Goal: Complete application form: Complete application form

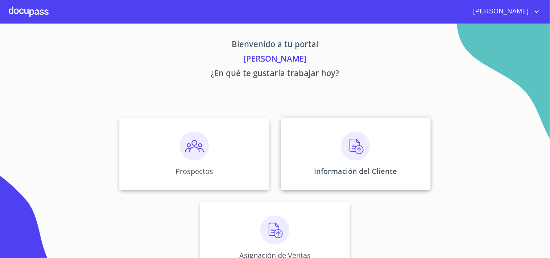
click at [316, 140] on div "Información del Cliente" at bounding box center [356, 154] width 150 height 72
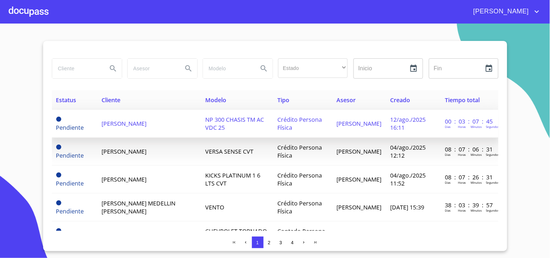
click at [205, 117] on span "NP 300 CHASIS TM AC VDC 25" at bounding box center [234, 124] width 59 height 16
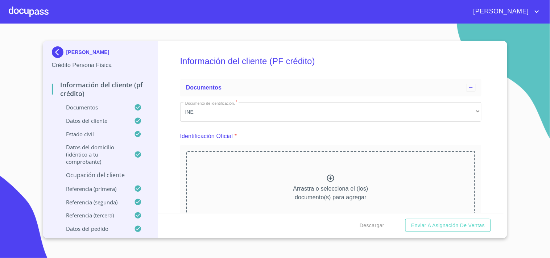
click at [105, 172] on p "Ocupación del Cliente" at bounding box center [100, 175] width 97 height 8
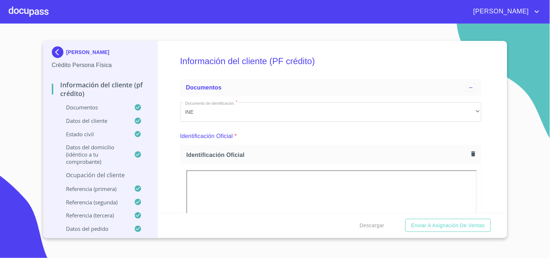
click at [115, 175] on p "Ocupación del Cliente" at bounding box center [100, 175] width 97 height 8
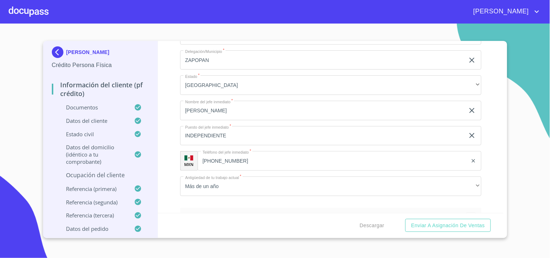
scroll to position [564, 0]
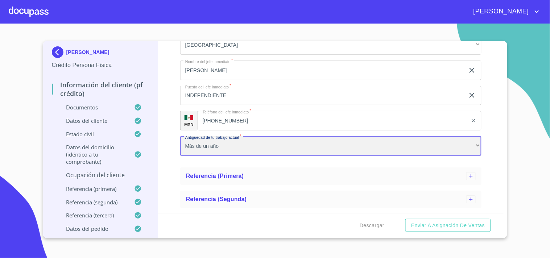
click at [240, 149] on div "Más de un año" at bounding box center [330, 146] width 301 height 20
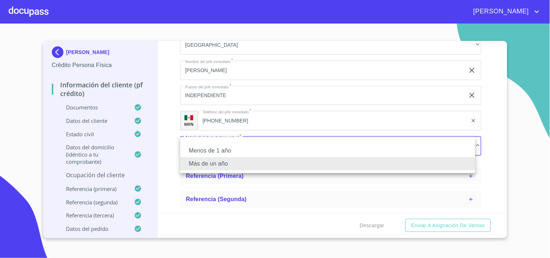
click at [233, 163] on li "Más de un año" at bounding box center [327, 163] width 295 height 13
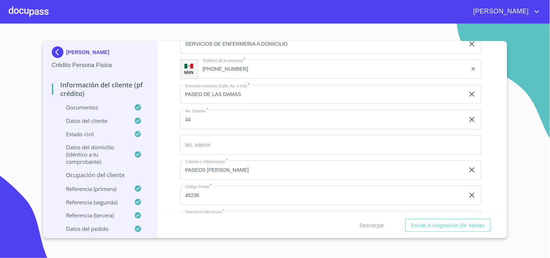
scroll to position [362, 0]
click at [435, 223] on span "Enviar a Asignación de Ventas" at bounding box center [448, 225] width 74 height 9
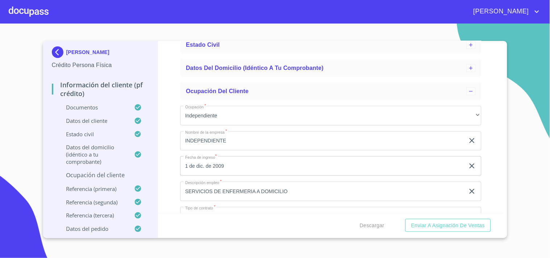
scroll to position [80, 0]
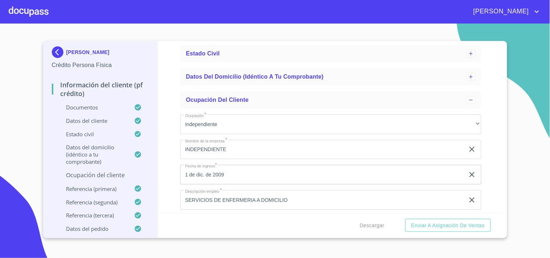
click at [250, 85] on div "Documentos Datos del cliente Estado Civil Datos del domicilio (idéntico a tu co…" at bounding box center [330, 86] width 301 height 180
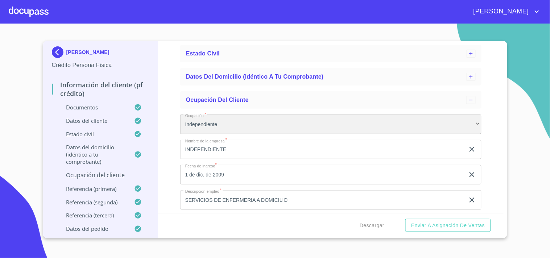
click at [241, 121] on div "Independiente" at bounding box center [330, 125] width 301 height 20
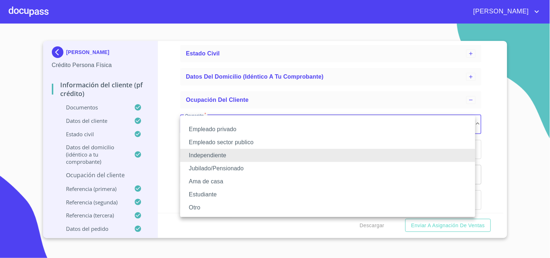
click at [221, 154] on li "Independiente" at bounding box center [327, 155] width 295 height 13
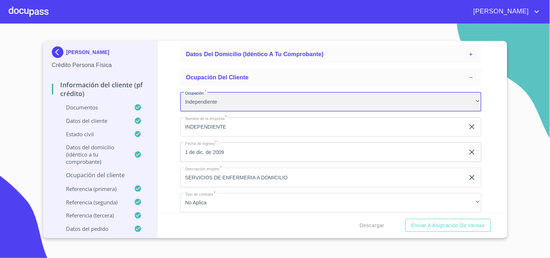
scroll to position [121, 0]
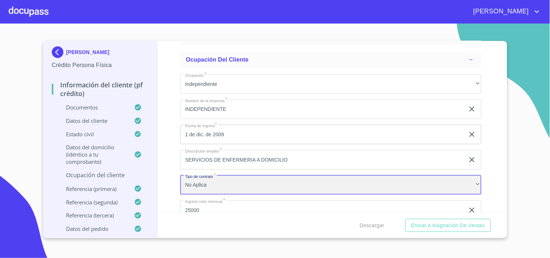
click at [236, 187] on div "No Aplica" at bounding box center [330, 185] width 301 height 20
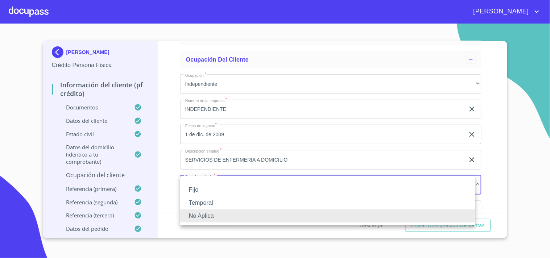
click at [214, 216] on li "No Aplica" at bounding box center [327, 215] width 295 height 13
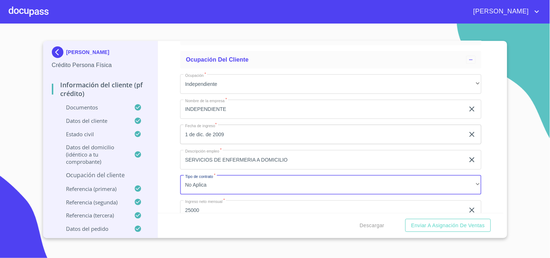
click at [172, 164] on div "Información del cliente (PF crédito) Documentos Datos del cliente Estado Civil …" at bounding box center [330, 127] width 345 height 172
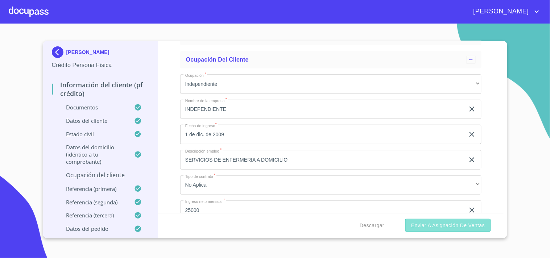
click at [436, 227] on span "Enviar a Asignación de Ventas" at bounding box center [448, 225] width 74 height 9
click at [238, 133] on input "1 de dic. de 2009" at bounding box center [323, 135] width 287 height 20
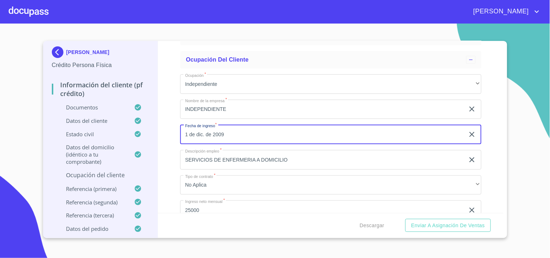
click at [169, 158] on div "Información del cliente (PF crédito) Documentos Datos del cliente Estado Civil …" at bounding box center [330, 127] width 345 height 172
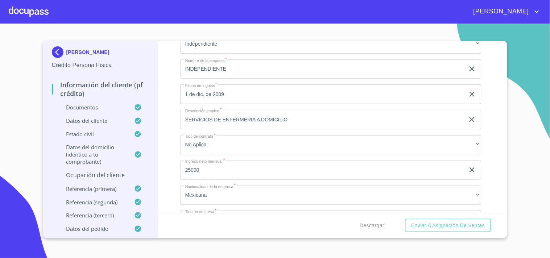
scroll to position [201, 0]
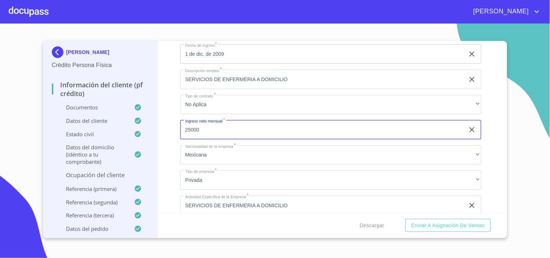
click at [219, 131] on input "25000" at bounding box center [322, 130] width 285 height 20
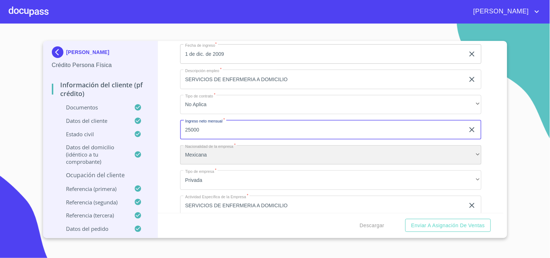
click at [226, 154] on div "Mexicana" at bounding box center [330, 155] width 301 height 20
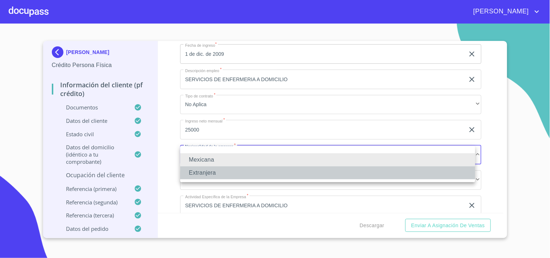
click at [198, 173] on li "Extranjera" at bounding box center [327, 172] width 295 height 13
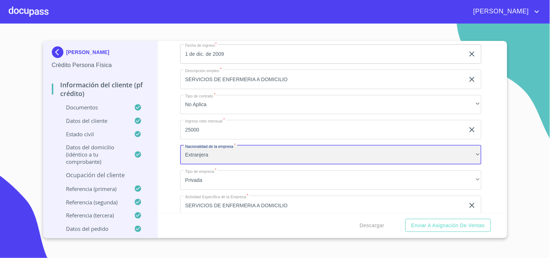
click at [203, 158] on div "Extranjera" at bounding box center [330, 155] width 301 height 20
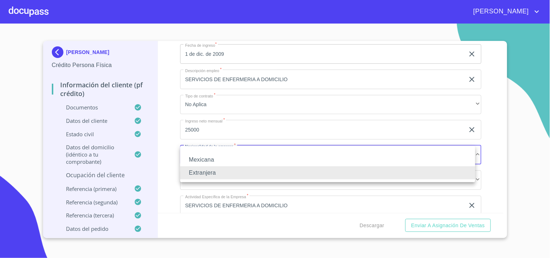
click at [208, 161] on li "Mexicana" at bounding box center [327, 159] width 295 height 13
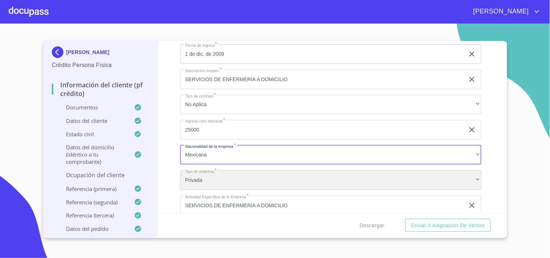
click at [188, 177] on div "Privada" at bounding box center [330, 180] width 301 height 20
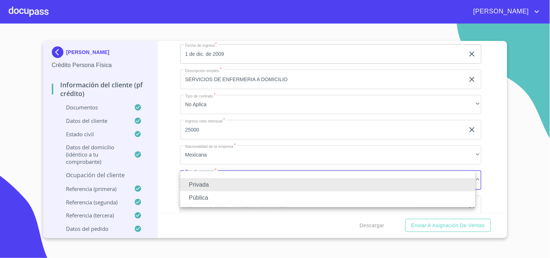
click at [209, 198] on li "Pública" at bounding box center [327, 197] width 295 height 13
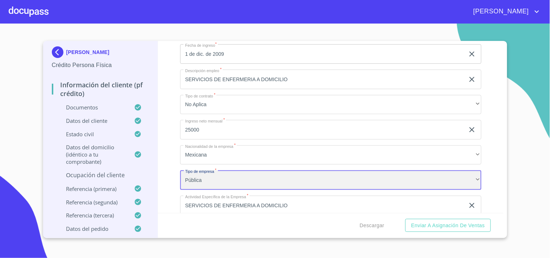
click at [202, 176] on div "Pública" at bounding box center [330, 180] width 301 height 20
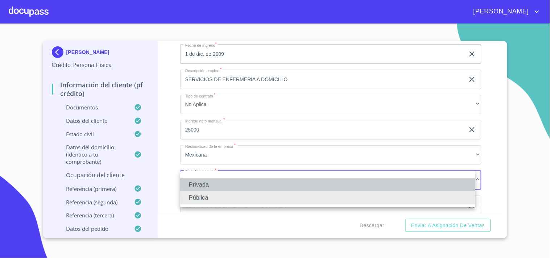
click at [205, 183] on li "Privada" at bounding box center [327, 184] width 295 height 13
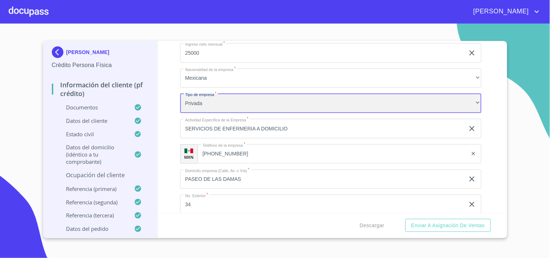
scroll to position [282, 0]
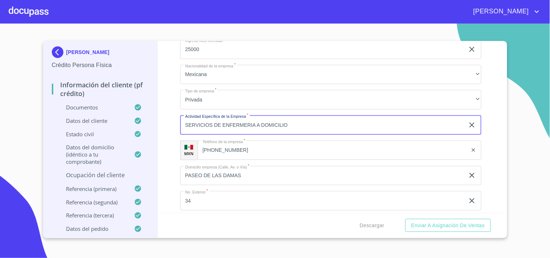
click at [183, 127] on input "SERVICIOS DE ENFERMERIA A DOMICILIO" at bounding box center [322, 125] width 285 height 20
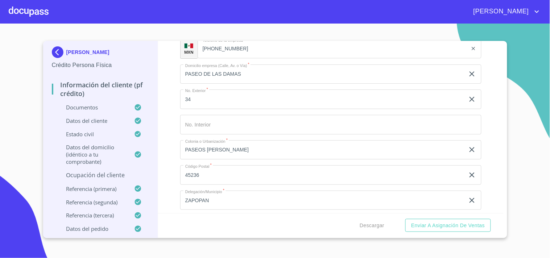
scroll to position [403, 0]
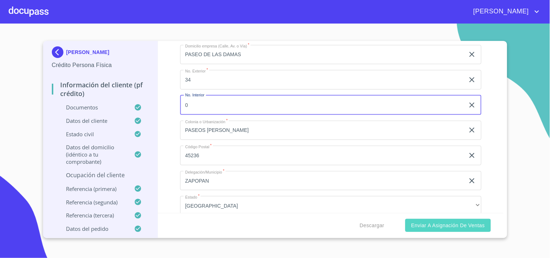
type input "0"
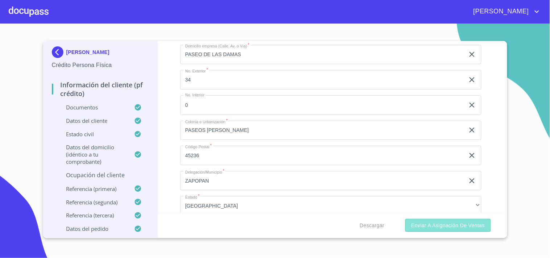
click at [448, 228] on span "Enviar a Asignación de Ventas" at bounding box center [448, 225] width 74 height 9
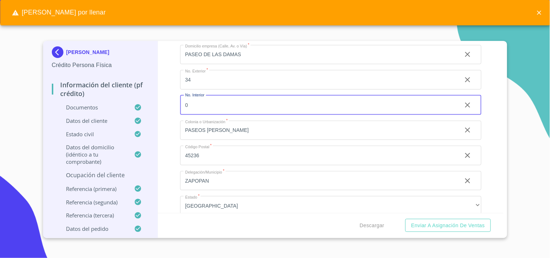
drag, startPoint x: 202, startPoint y: 106, endPoint x: 179, endPoint y: 101, distance: 23.2
click at [179, 101] on div "Información del cliente (PF crédito) Documentos Datos del cliente Estado Civil …" at bounding box center [330, 127] width 345 height 172
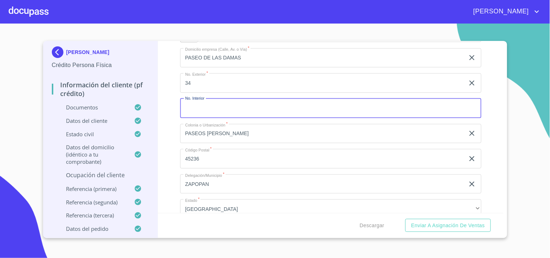
scroll to position [322, 0]
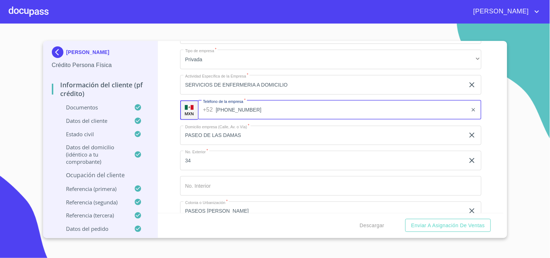
click at [240, 112] on input "[PHONE_NUMBER]" at bounding box center [342, 110] width 252 height 20
click at [241, 116] on input "[PHONE_NUMBER]" at bounding box center [342, 110] width 252 height 20
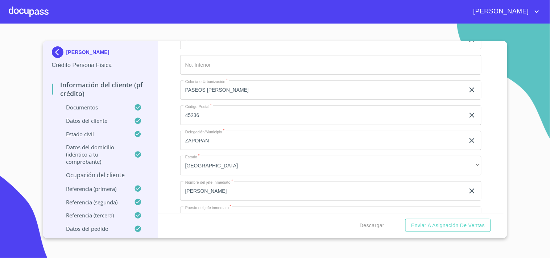
scroll to position [564, 0]
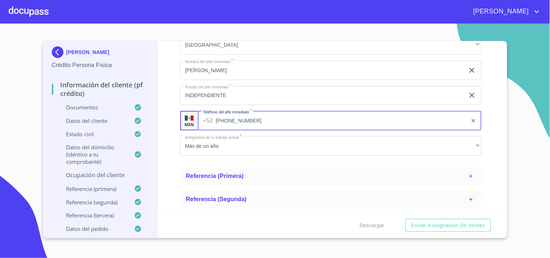
click at [222, 123] on input "[PHONE_NUMBER]" at bounding box center [342, 121] width 252 height 20
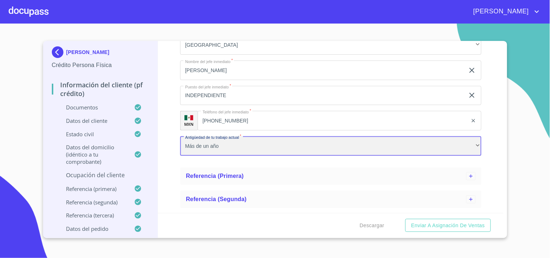
click at [219, 145] on div "Más de un año" at bounding box center [330, 146] width 301 height 20
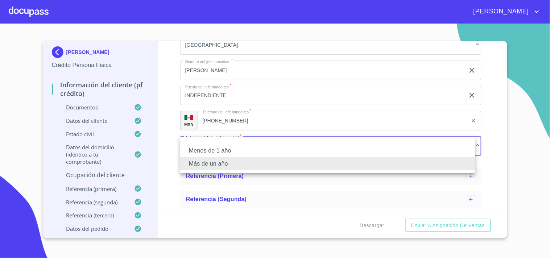
click at [222, 160] on li "Más de un año" at bounding box center [327, 163] width 295 height 13
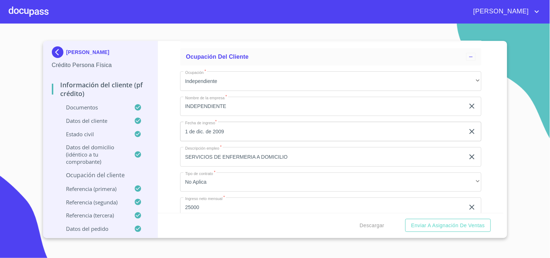
scroll to position [121, 0]
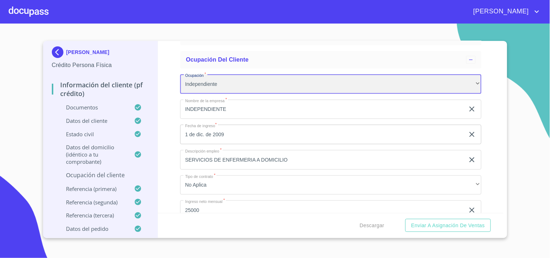
click at [238, 86] on div "Independiente" at bounding box center [330, 84] width 301 height 20
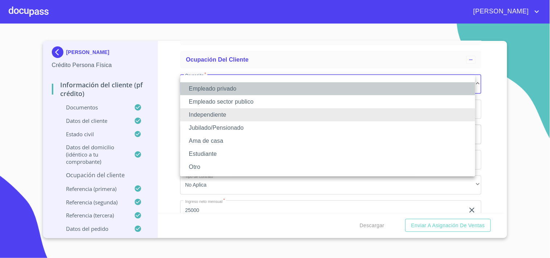
click at [243, 87] on li "Empleado privado" at bounding box center [327, 88] width 295 height 13
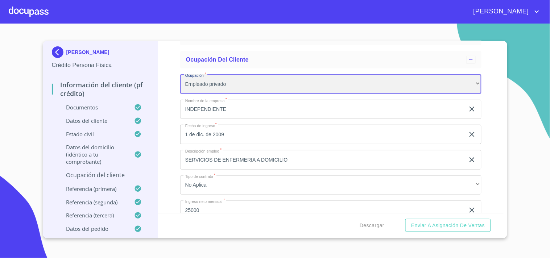
click at [243, 87] on div "Empleado privado" at bounding box center [330, 84] width 301 height 20
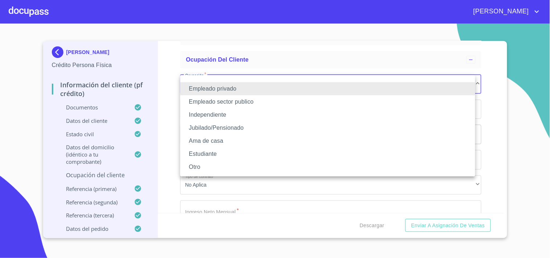
click at [218, 118] on li "Independiente" at bounding box center [327, 114] width 295 height 13
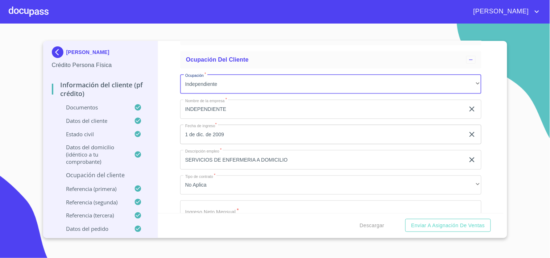
click at [216, 113] on input "INDEPENDIENTE" at bounding box center [322, 110] width 285 height 20
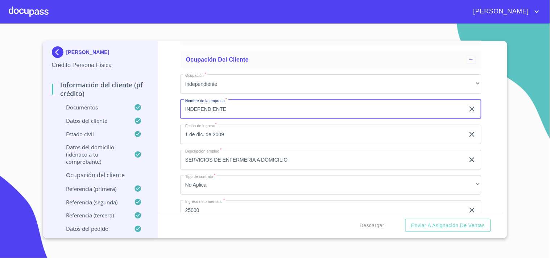
drag, startPoint x: 241, startPoint y: 109, endPoint x: 182, endPoint y: 110, distance: 58.7
click at [182, 110] on input "INDEPENDIENTE" at bounding box center [322, 110] width 285 height 20
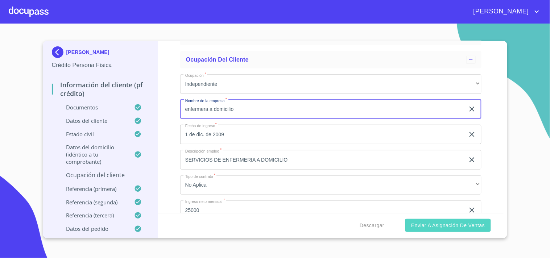
type input "enfermera a domicilio"
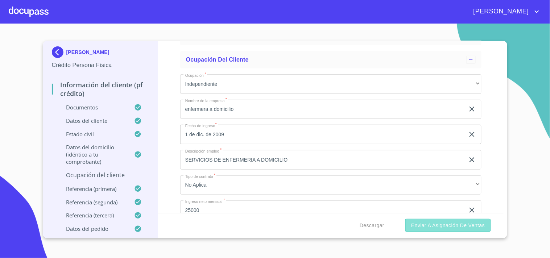
click at [434, 221] on span "Enviar a Asignación de Ventas" at bounding box center [448, 225] width 74 height 9
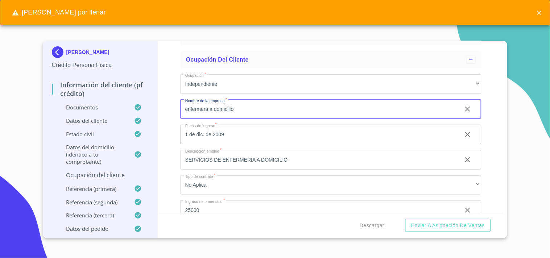
drag, startPoint x: 240, startPoint y: 110, endPoint x: 169, endPoint y: 110, distance: 70.3
click at [169, 110] on div "Información del cliente (PF crédito) Documentos Datos del cliente Estado Civil …" at bounding box center [330, 127] width 345 height 172
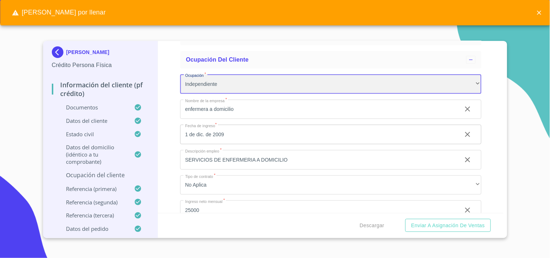
click at [223, 81] on div "Independiente" at bounding box center [330, 84] width 301 height 20
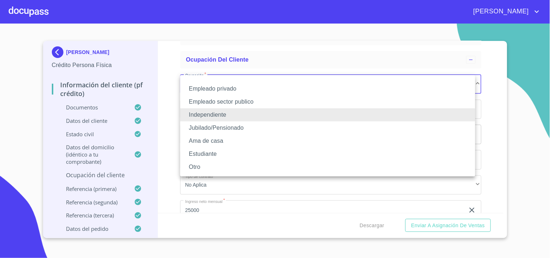
click at [166, 99] on div at bounding box center [275, 129] width 550 height 258
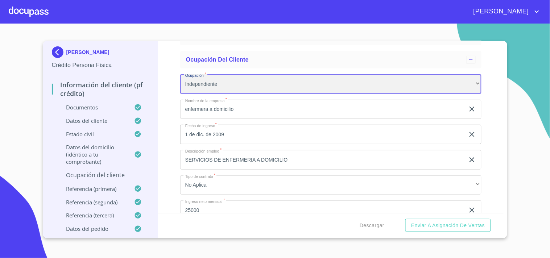
drag, startPoint x: 190, startPoint y: 84, endPoint x: 176, endPoint y: 83, distance: 14.2
click at [176, 83] on div "Información del cliente (PF crédito) Documentos Datos del cliente Estado Civil …" at bounding box center [330, 127] width 345 height 172
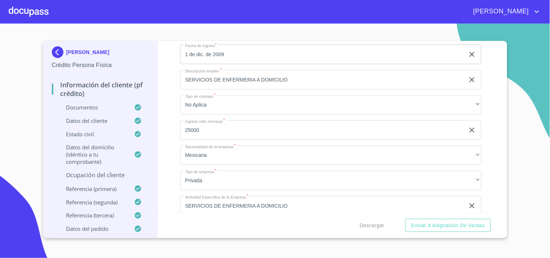
scroll to position [201, 0]
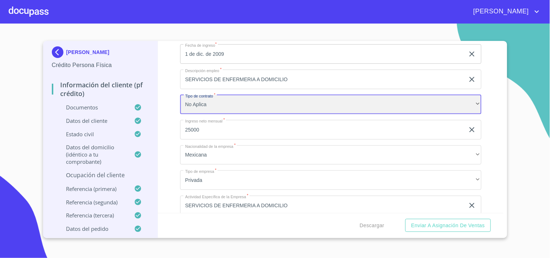
click at [239, 97] on div "No Aplica" at bounding box center [330, 105] width 301 height 20
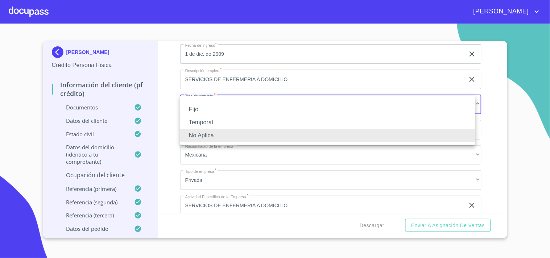
click at [212, 135] on li "No Aplica" at bounding box center [327, 135] width 295 height 13
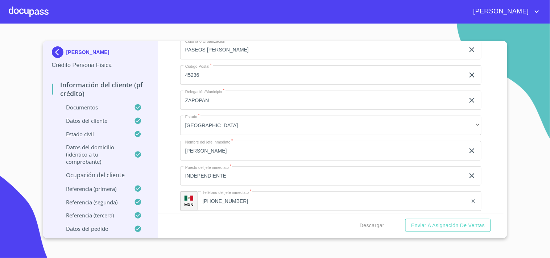
scroll to position [523, 0]
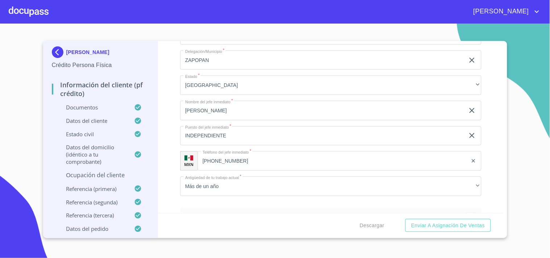
click at [100, 173] on p "Ocupación del Cliente" at bounding box center [100, 175] width 97 height 8
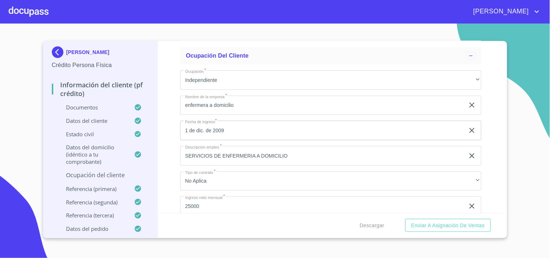
scroll to position [84, 0]
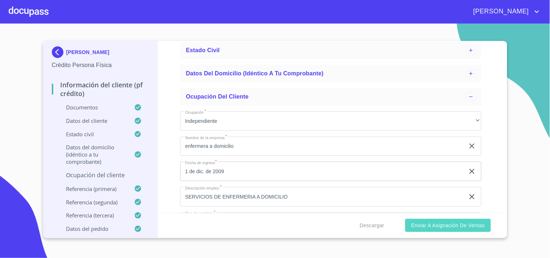
click at [453, 231] on button "Enviar a Asignación de Ventas" at bounding box center [447, 225] width 85 height 13
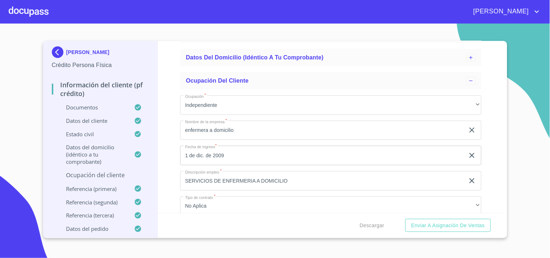
scroll to position [121, 0]
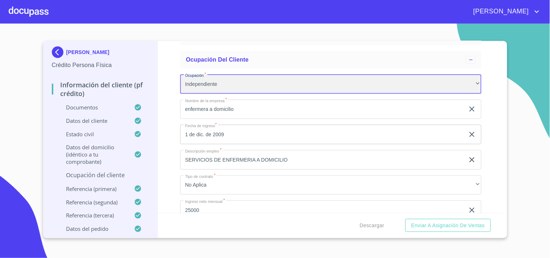
click at [349, 88] on div "Independiente" at bounding box center [330, 84] width 301 height 20
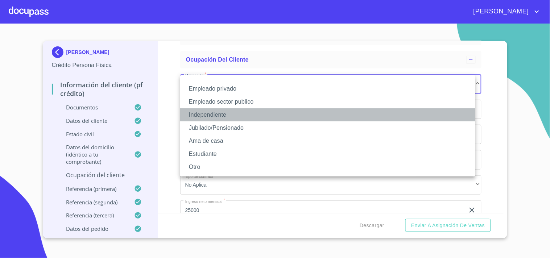
click at [235, 119] on li "Independiente" at bounding box center [327, 114] width 295 height 13
click at [223, 112] on li "Independiente" at bounding box center [327, 114] width 295 height 13
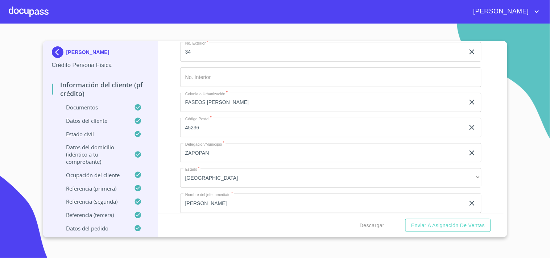
scroll to position [532, 0]
